Goal: Entertainment & Leisure: Browse casually

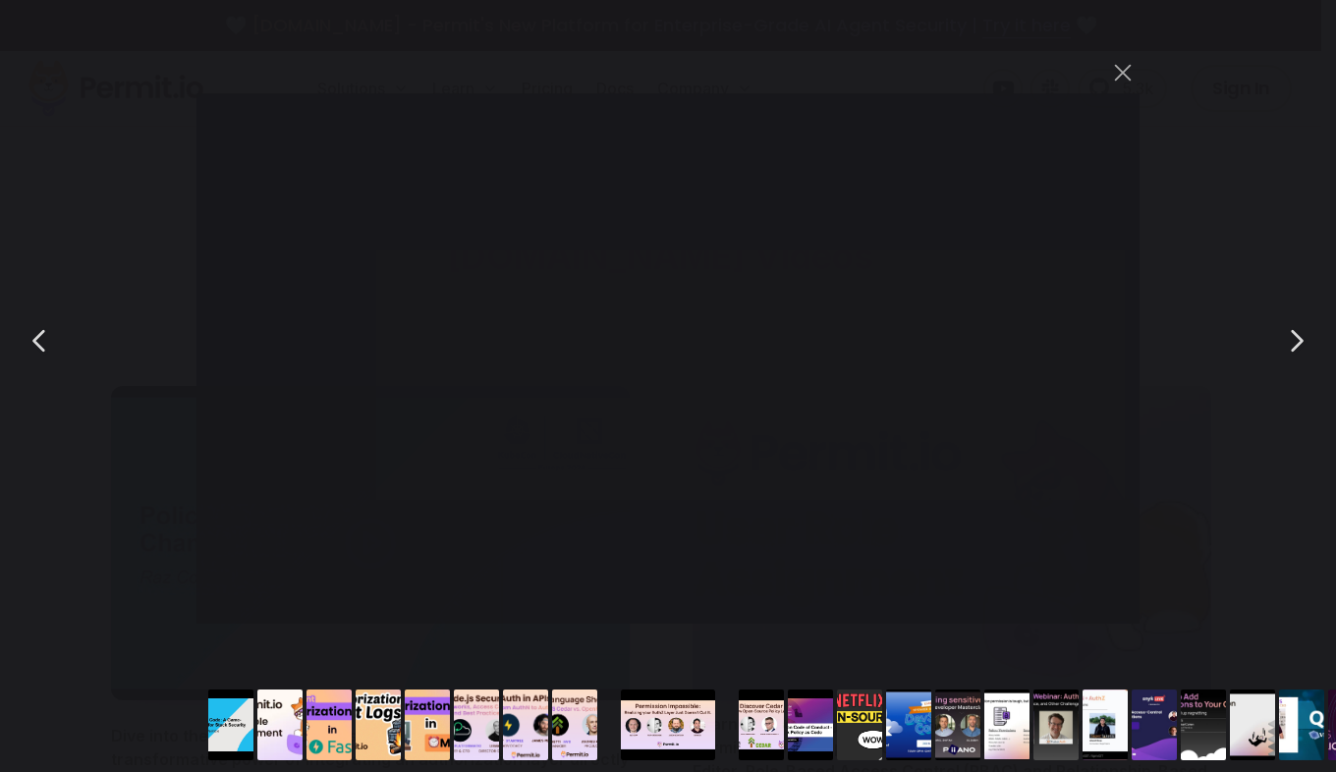
click at [224, 716] on button "Go to slide #1" at bounding box center [231, 725] width 94 height 71
